Goal: Information Seeking & Learning: Learn about a topic

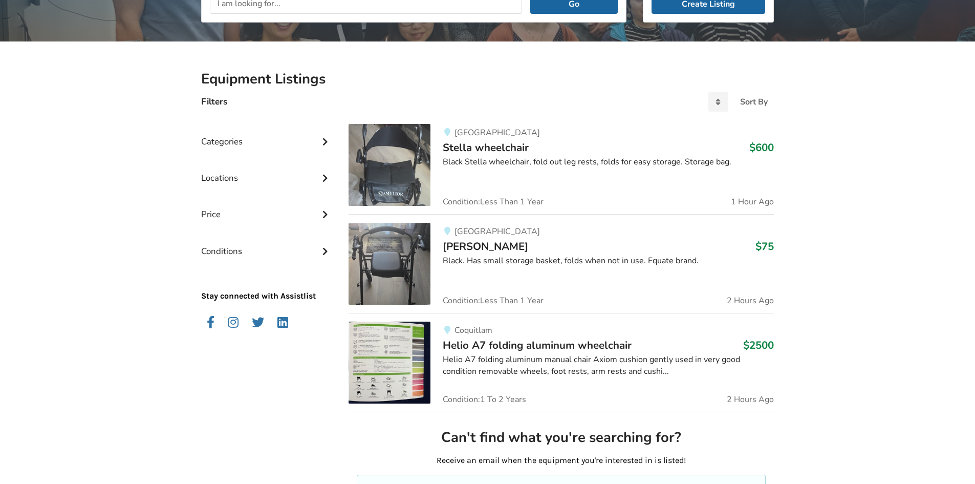
scroll to position [153, 0]
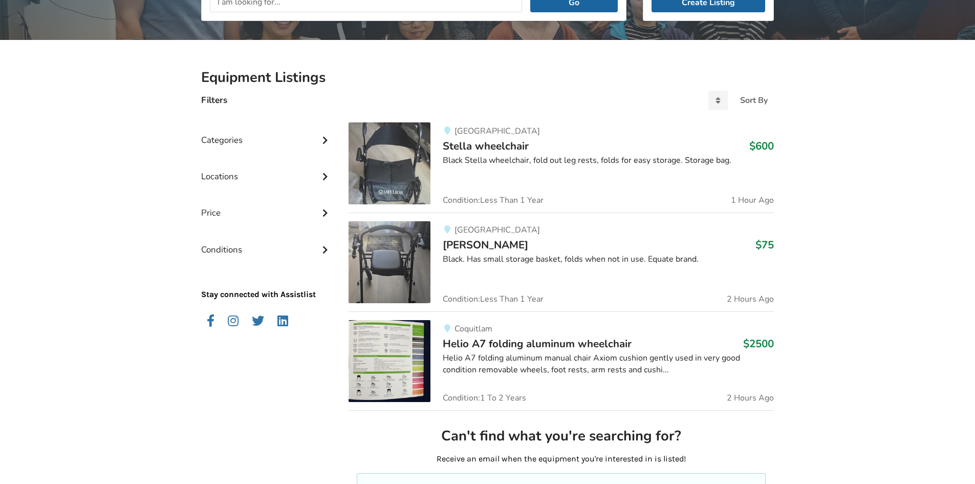
click at [295, 9] on input "text" at bounding box center [366, 2] width 312 height 19
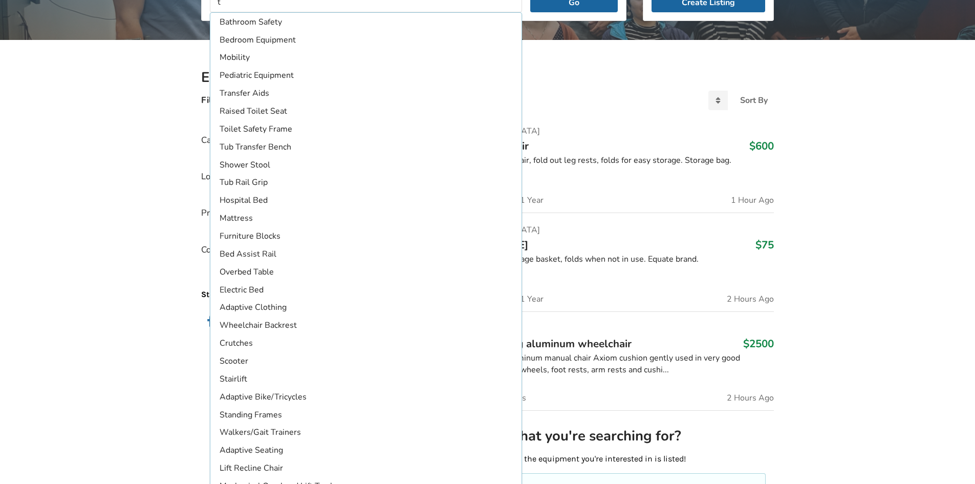
scroll to position [150, 0]
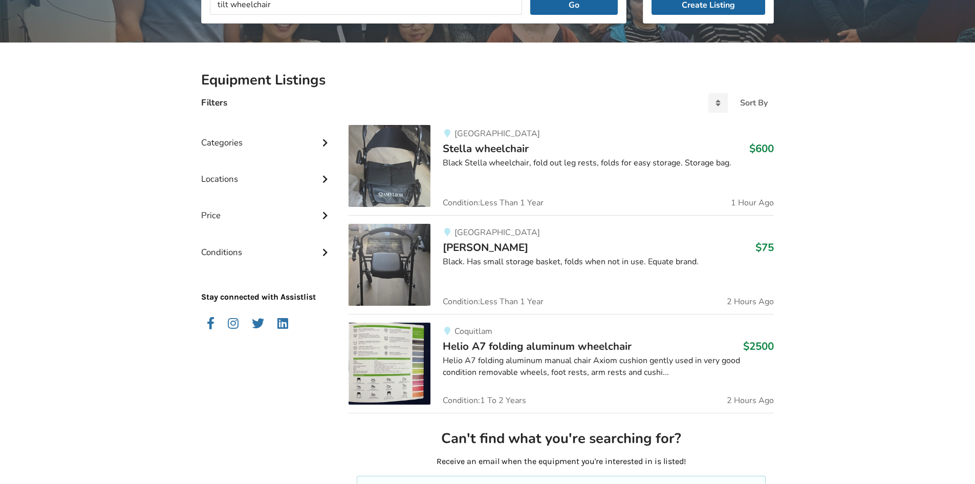
type input "tilt wheelchair"
click at [530, 0] on button "Go" at bounding box center [573, 4] width 87 height 19
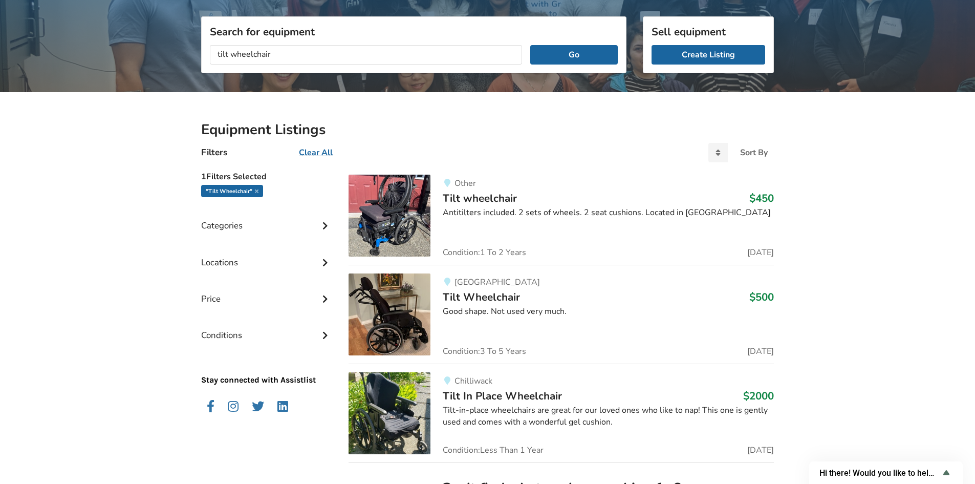
scroll to position [101, 0]
click at [283, 263] on div "Locations" at bounding box center [266, 254] width 131 height 36
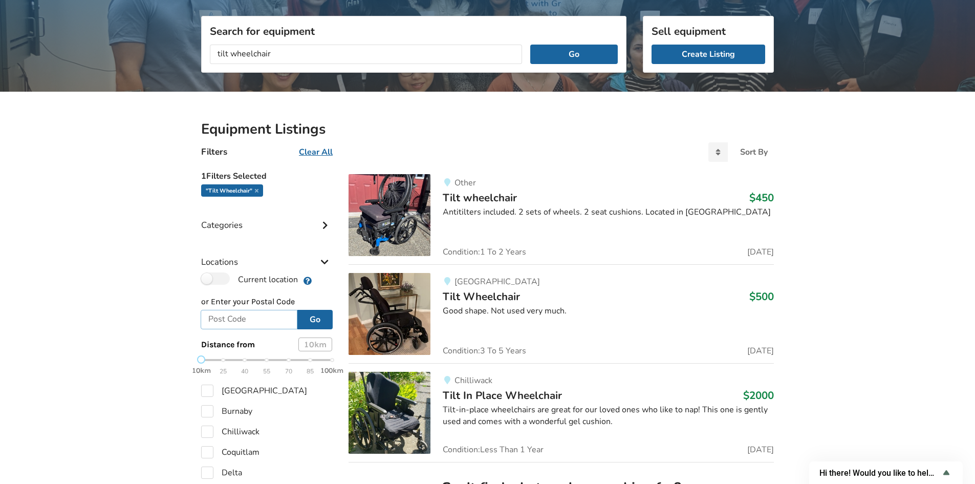
click at [247, 317] on input "text" at bounding box center [249, 319] width 97 height 19
type input "v6h1j2"
click at [314, 321] on button "Go" at bounding box center [314, 319] width 35 height 19
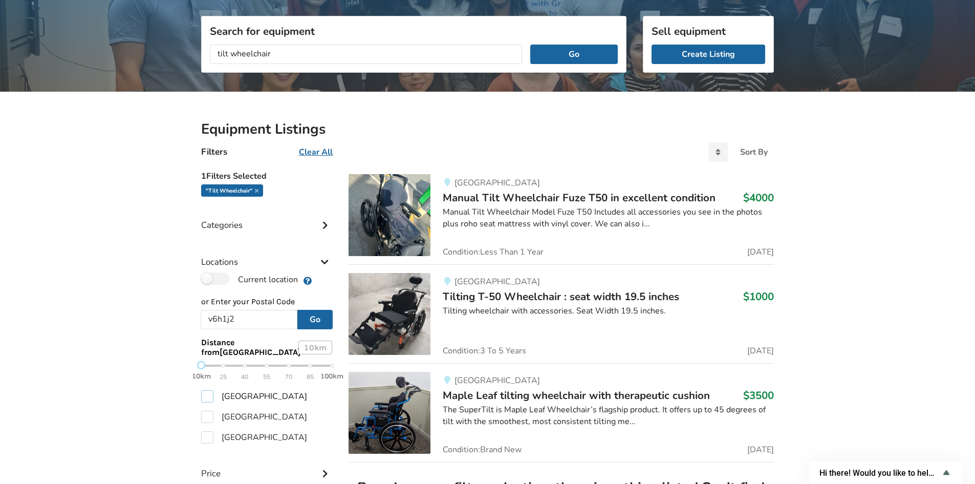
click at [209, 400] on label "[GEOGRAPHIC_DATA]" at bounding box center [254, 396] width 106 height 12
checkbox input "true"
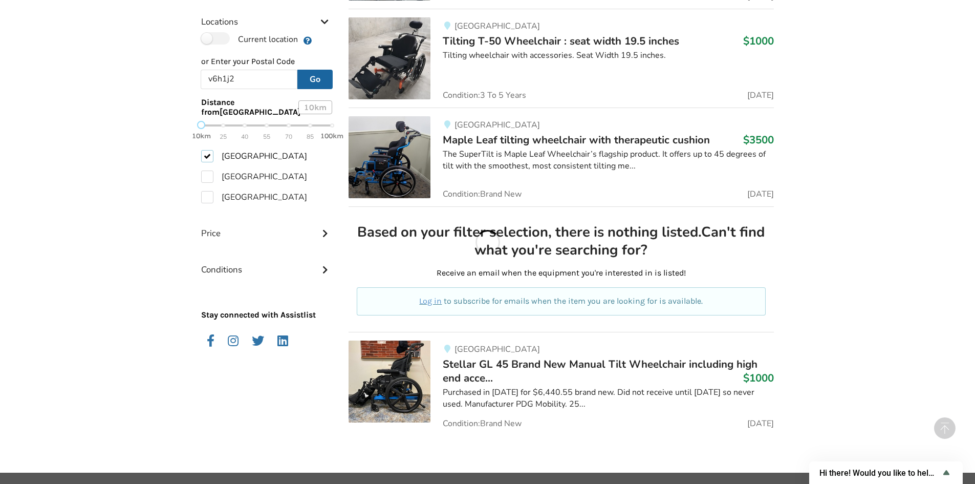
scroll to position [357, 0]
click at [509, 367] on span "Stellar GL 45 Brand New Manual Tilt Wheelchair including high end acce..." at bounding box center [600, 370] width 315 height 28
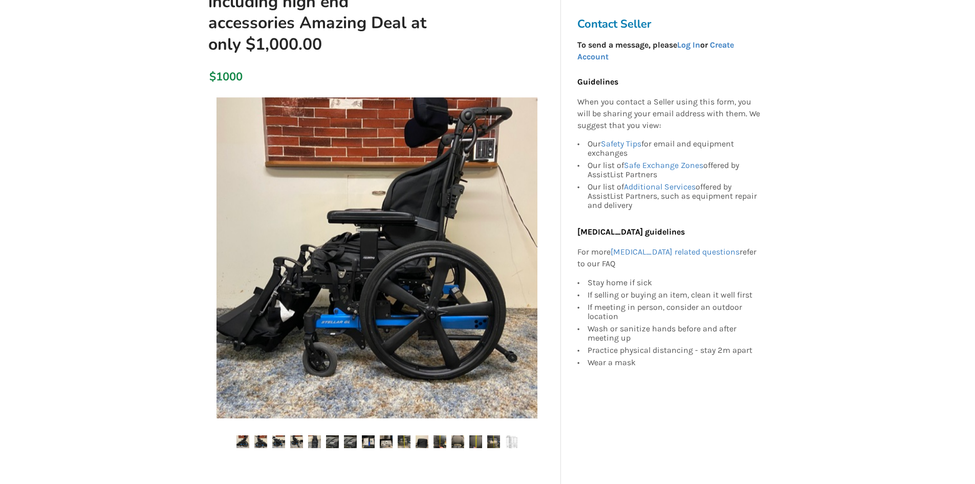
scroll to position [153, 0]
click at [280, 443] on img at bounding box center [278, 440] width 13 height 13
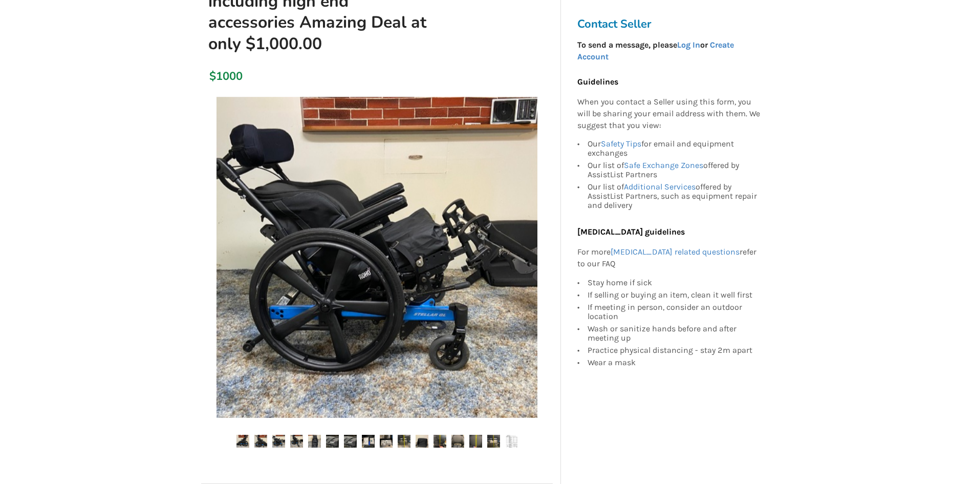
click at [298, 444] on img at bounding box center [296, 440] width 13 height 13
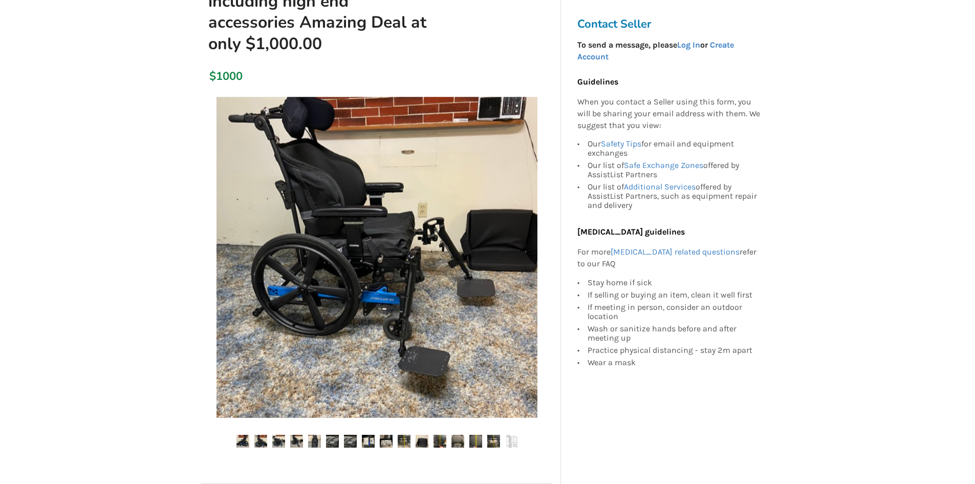
click at [309, 444] on img at bounding box center [314, 440] width 13 height 13
click at [325, 444] on ul at bounding box center [377, 441] width 352 height 14
click at [355, 438] on img at bounding box center [350, 440] width 13 height 13
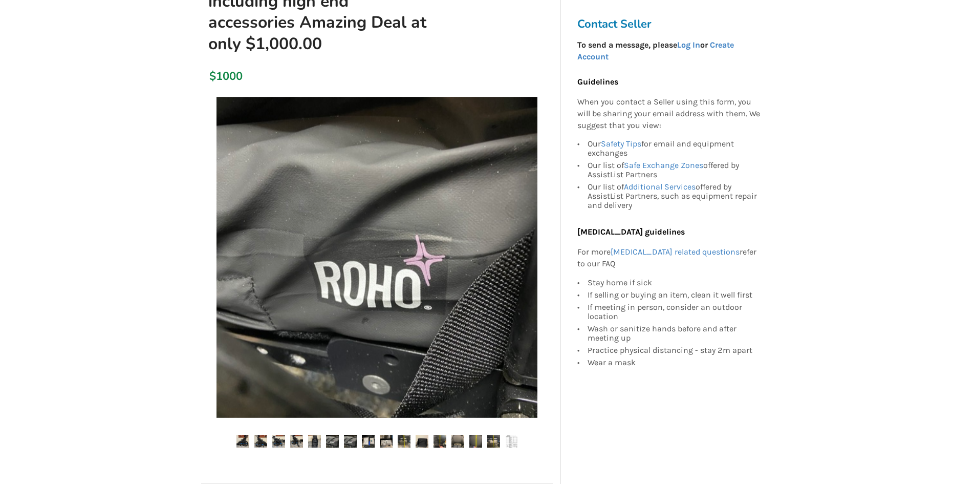
click at [369, 440] on img at bounding box center [368, 440] width 13 height 13
click at [385, 441] on img at bounding box center [386, 440] width 13 height 13
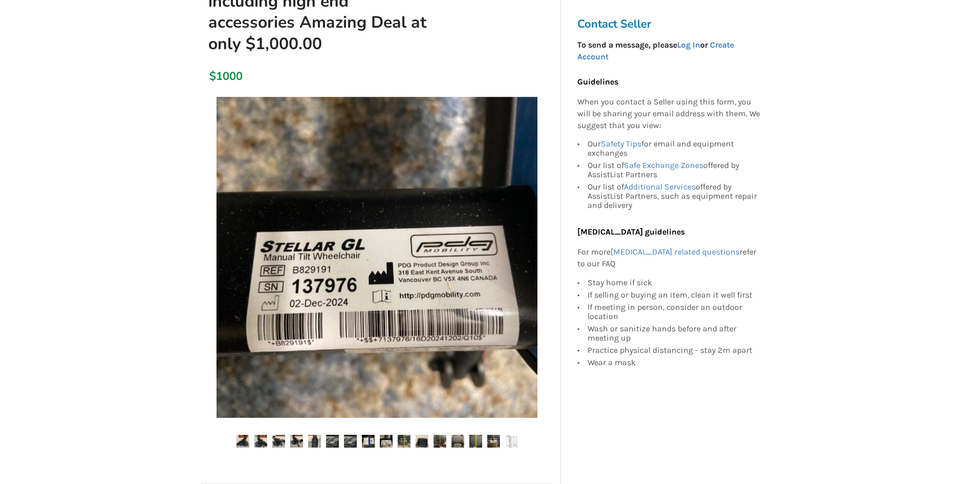
click at [429, 438] on ul at bounding box center [377, 441] width 352 height 14
click at [455, 441] on img at bounding box center [457, 440] width 13 height 13
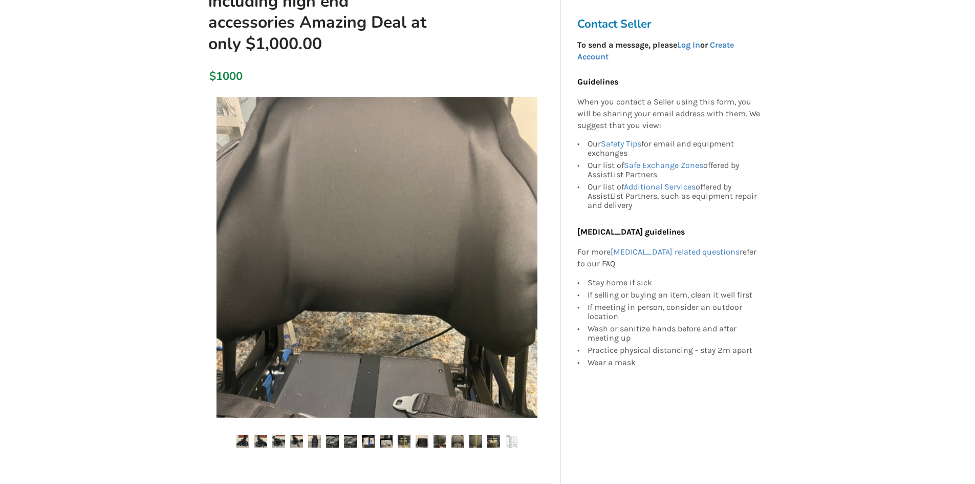
click at [479, 445] on img at bounding box center [475, 440] width 13 height 13
click at [497, 445] on img at bounding box center [493, 440] width 13 height 13
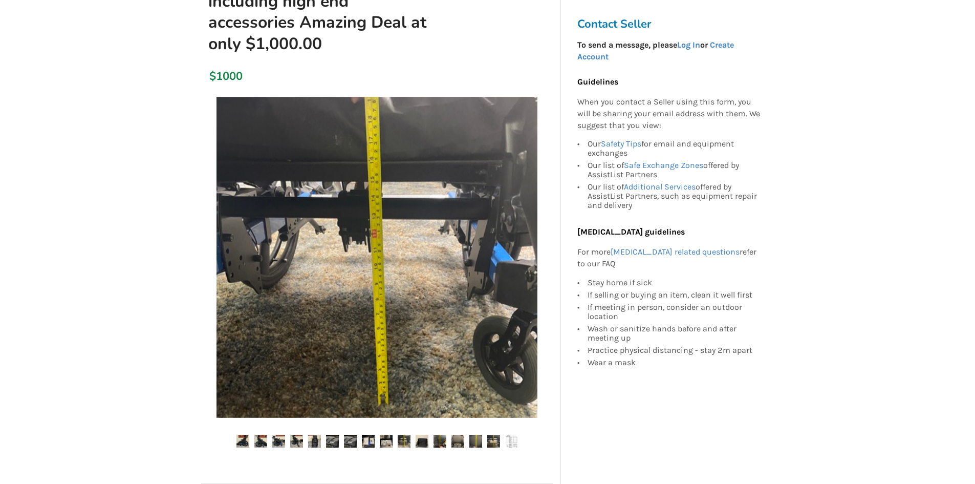
click at [507, 446] on img at bounding box center [511, 440] width 13 height 13
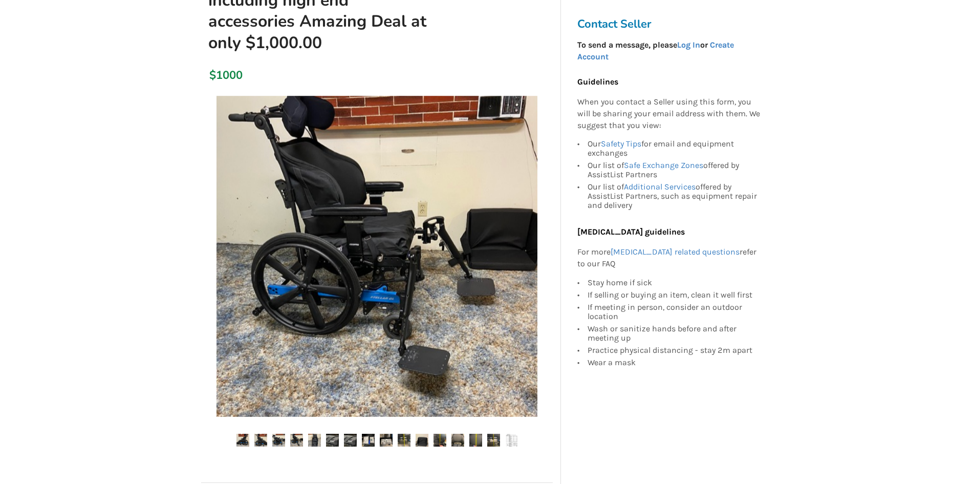
scroll to position [154, 0]
click at [513, 441] on img at bounding box center [511, 440] width 13 height 13
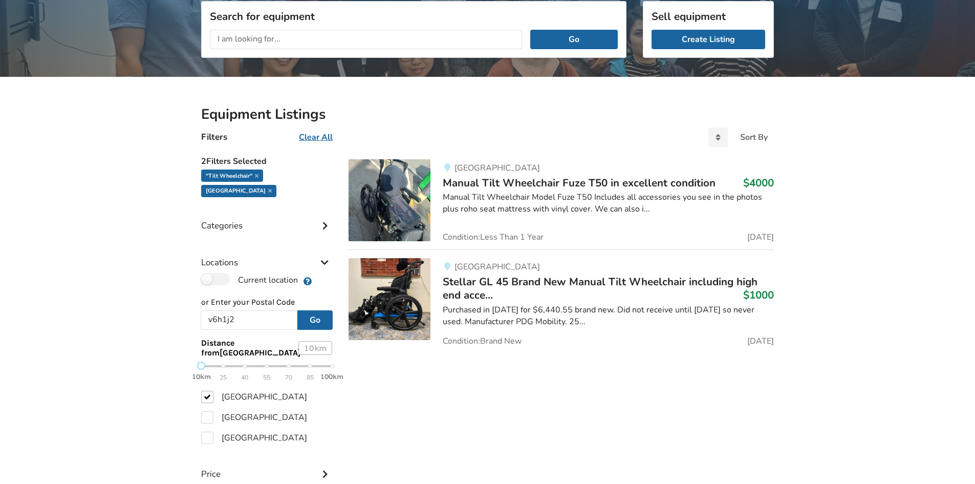
scroll to position [116, 0]
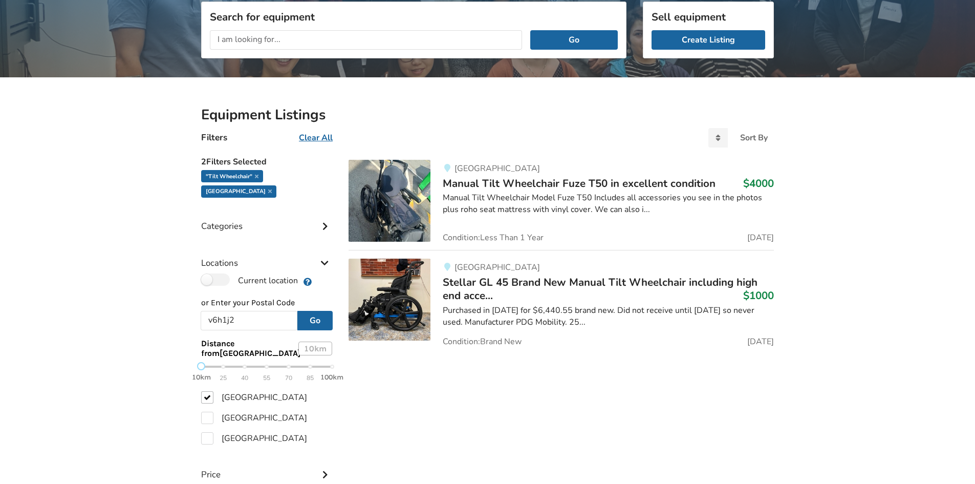
click at [486, 185] on span "Manual Tilt Wheelchair Fuze T50 in excellent condition" at bounding box center [579, 183] width 273 height 14
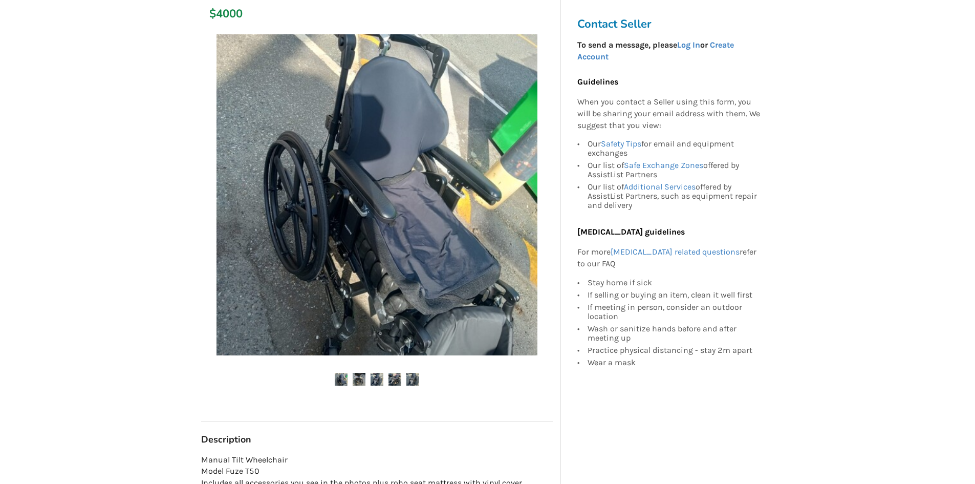
scroll to position [153, 0]
click at [365, 377] on img at bounding box center [359, 378] width 13 height 13
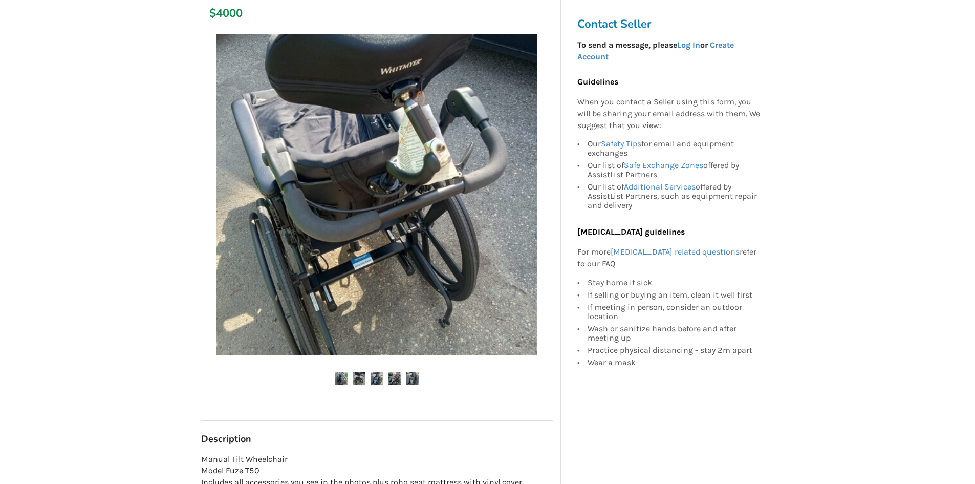
click at [372, 378] on img at bounding box center [376, 378] width 13 height 13
click at [385, 379] on ul at bounding box center [377, 379] width 352 height 14
click at [391, 382] on img at bounding box center [394, 378] width 13 height 13
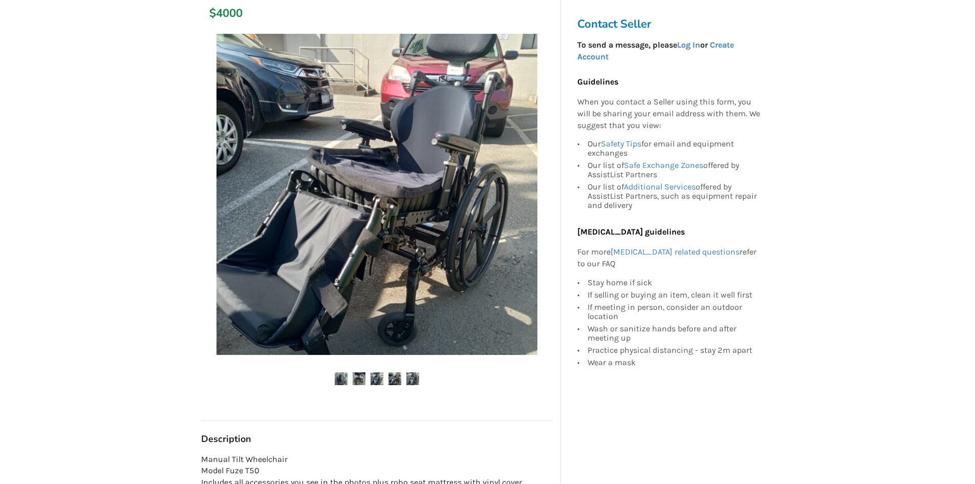
click at [413, 377] on img at bounding box center [412, 378] width 13 height 13
click at [413, 370] on div at bounding box center [377, 216] width 352 height 375
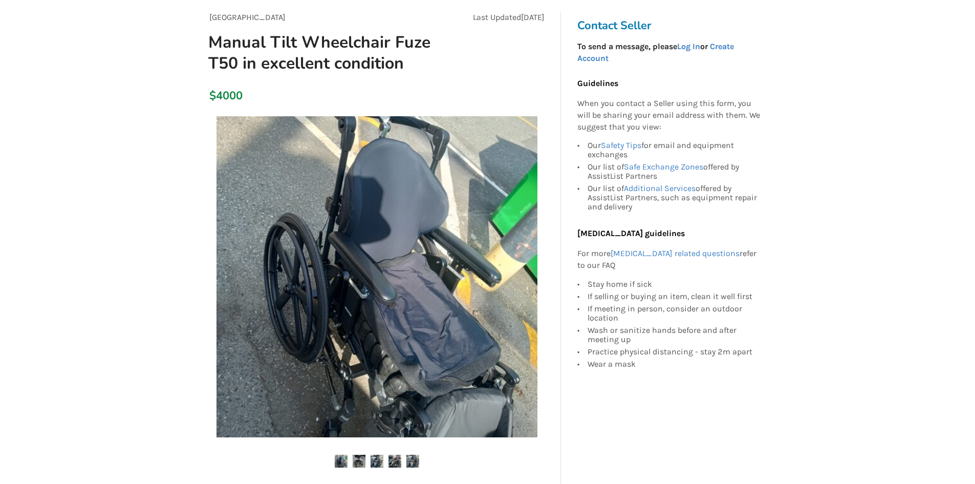
scroll to position [70, 0]
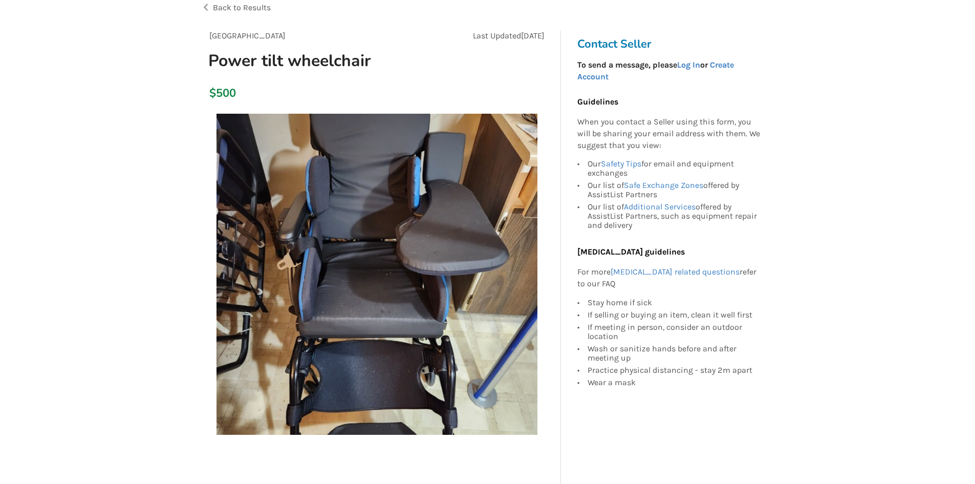
scroll to position [52, 0]
